Goal: Task Accomplishment & Management: Manage account settings

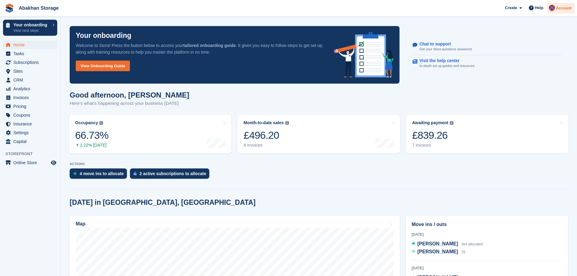
click at [564, 8] on span "Account" at bounding box center [564, 8] width 16 height 6
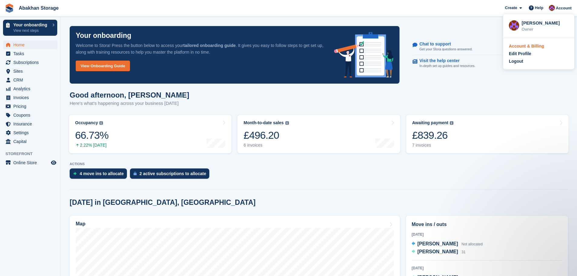
click at [537, 47] on div "Account & Billing" at bounding box center [526, 46] width 35 height 6
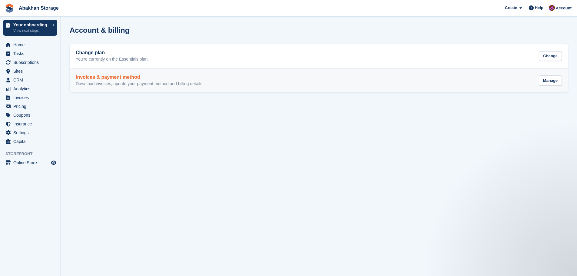
click at [517, 84] on div "Invoices & payment method Download invoices, update your payment method and bil…" at bounding box center [319, 81] width 486 height 12
